Goal: Task Accomplishment & Management: Use online tool/utility

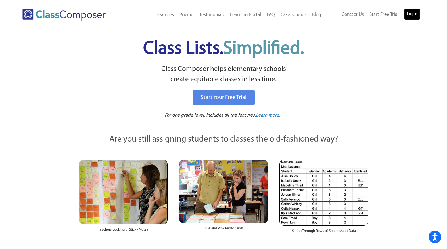
click at [414, 16] on link "Log In" at bounding box center [412, 14] width 16 height 11
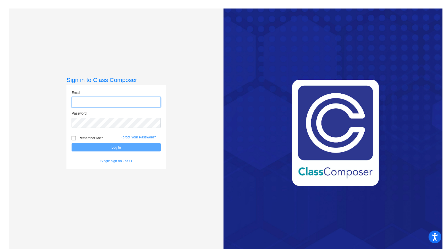
click at [108, 105] on input "email" at bounding box center [116, 102] width 89 height 11
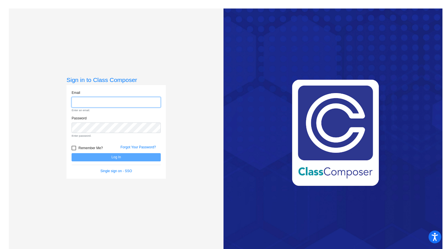
type input "[EMAIL_ADDRESS][DOMAIN_NAME]"
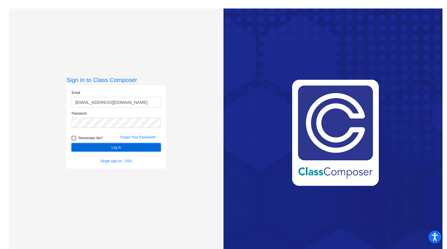
click at [125, 147] on button "Log In" at bounding box center [116, 147] width 89 height 8
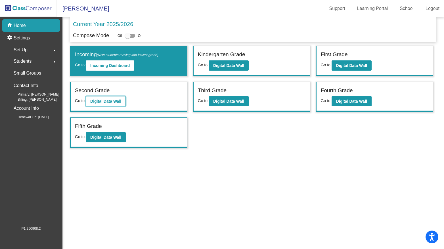
click at [100, 103] on b "Digital Data Wall" at bounding box center [105, 101] width 31 height 5
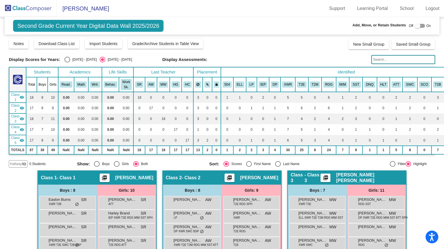
click at [68, 59] on div "Select an option" at bounding box center [67, 60] width 6 height 6
click at [67, 62] on input "[DATE] - [DATE]" at bounding box center [67, 62] width 0 height 0
radio input "true"
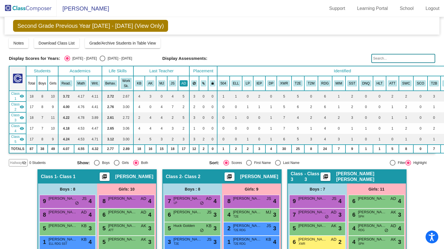
click at [185, 82] on button "AD" at bounding box center [184, 83] width 8 height 6
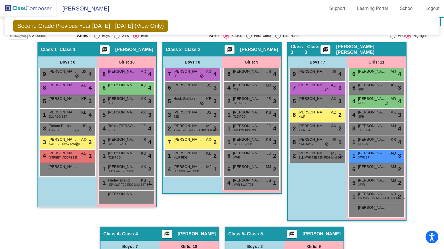
scroll to position [118, 0]
